Goal: Transaction & Acquisition: Book appointment/travel/reservation

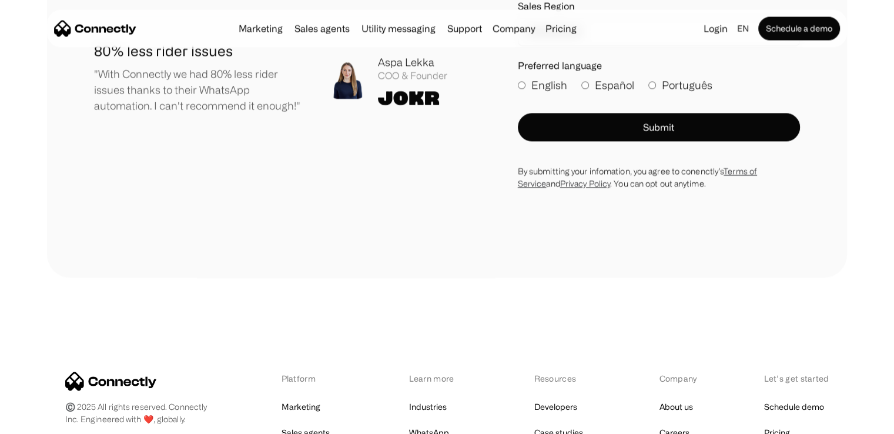
scroll to position [6573, 0]
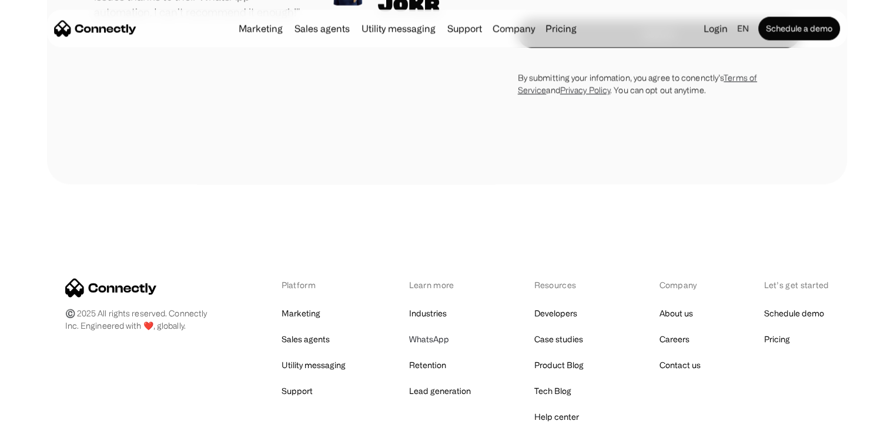
click at [425, 330] on link "WhatsApp" at bounding box center [428, 338] width 40 height 16
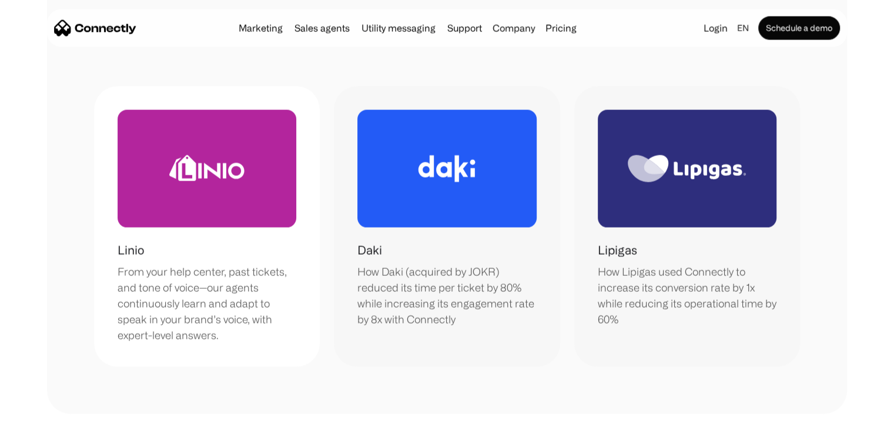
scroll to position [2645, 0]
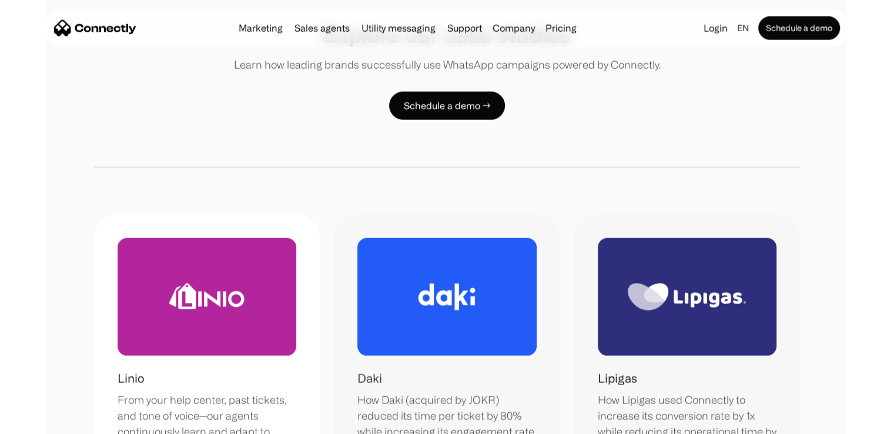
click at [407, 252] on div at bounding box center [446, 297] width 179 height 118
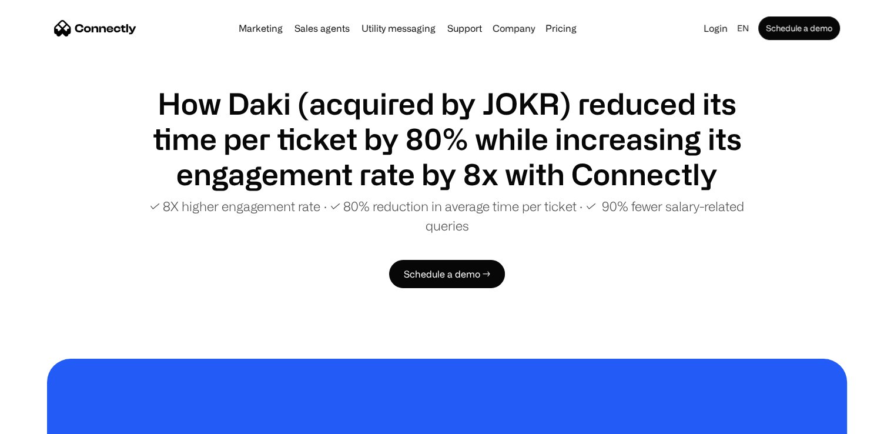
scroll to position [59, 0]
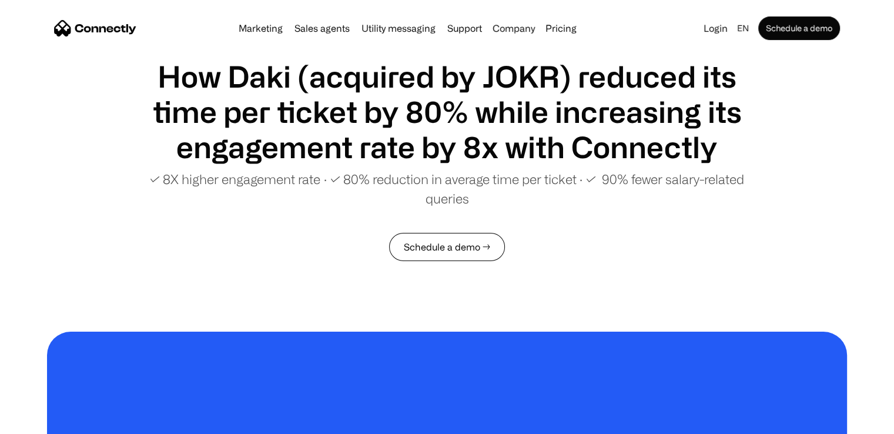
click at [489, 247] on link "Schedule a demo →" at bounding box center [447, 247] width 116 height 28
